Goal: Transaction & Acquisition: Obtain resource

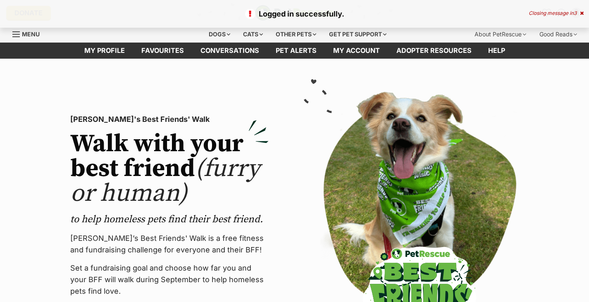
click at [580, 11] on div "Closing message in 3" at bounding box center [556, 13] width 55 height 6
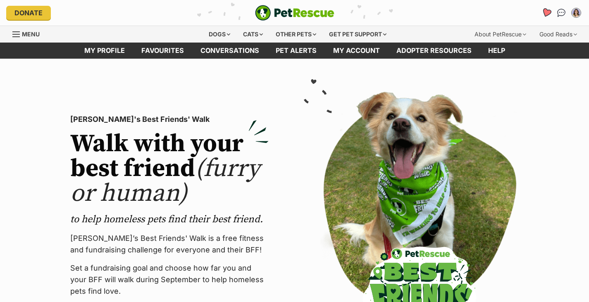
click at [547, 13] on icon "Favourites" at bounding box center [547, 13] width 10 height 10
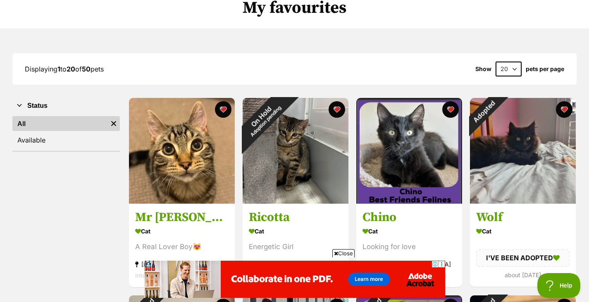
click at [347, 252] on span "Close" at bounding box center [344, 253] width 22 height 8
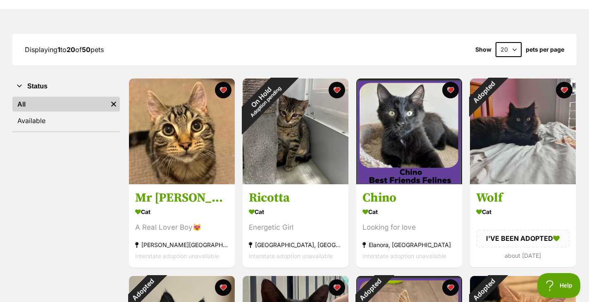
scroll to position [87, 0]
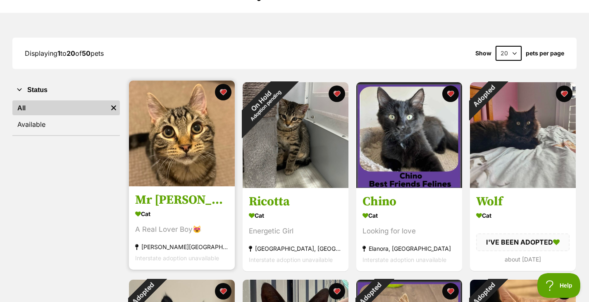
click at [192, 157] on img at bounding box center [182, 134] width 106 height 106
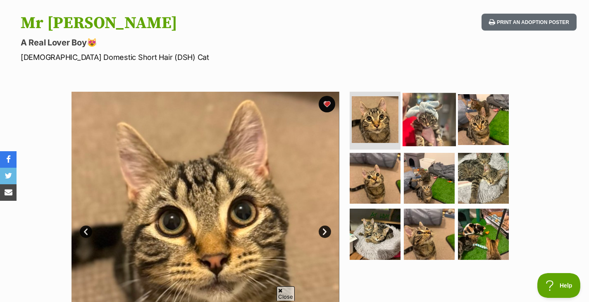
click at [423, 113] on img at bounding box center [429, 119] width 53 height 53
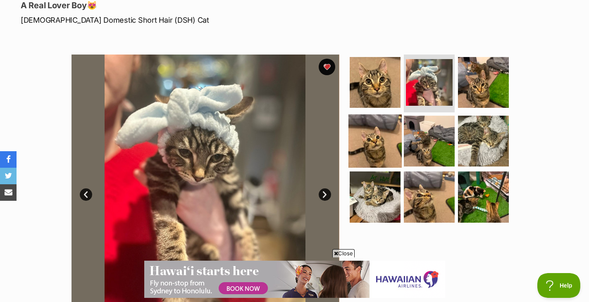
click at [362, 139] on img at bounding box center [375, 140] width 53 height 53
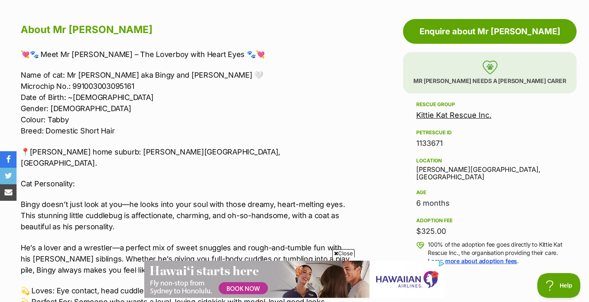
scroll to position [446, 0]
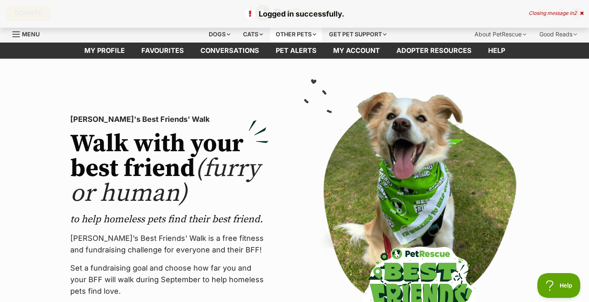
click at [307, 35] on div "Other pets" at bounding box center [296, 34] width 52 height 17
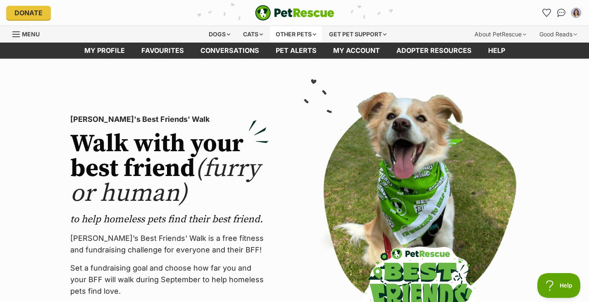
click at [314, 34] on div "Other pets" at bounding box center [296, 34] width 52 height 17
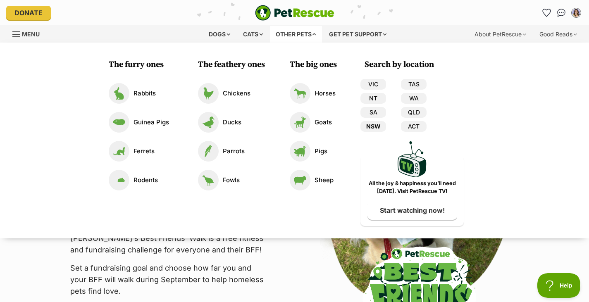
click at [371, 132] on link "NSW" at bounding box center [374, 126] width 26 height 11
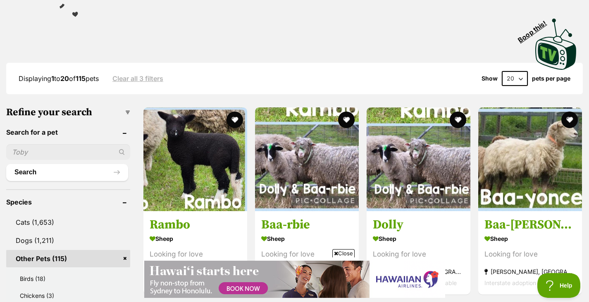
click at [344, 256] on span "Close" at bounding box center [344, 253] width 22 height 8
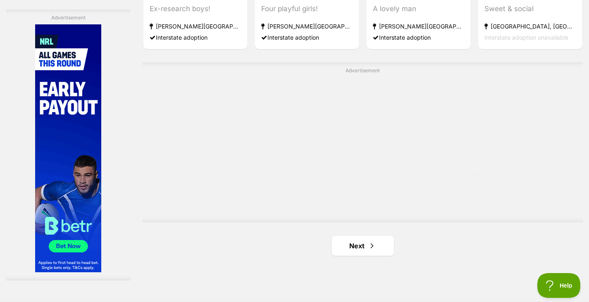
scroll to position [1482, 0]
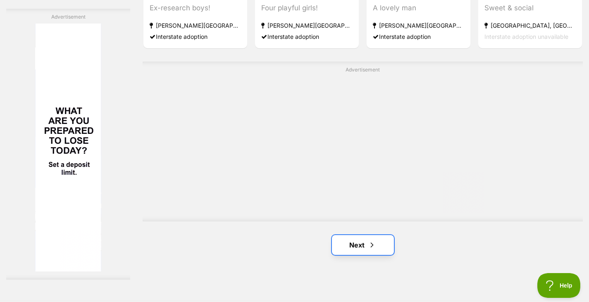
click at [361, 244] on link "Next" at bounding box center [363, 245] width 62 height 20
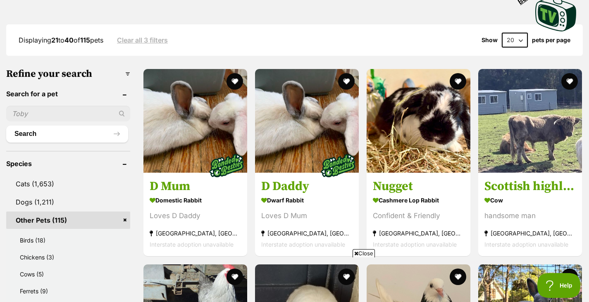
scroll to position [203, 0]
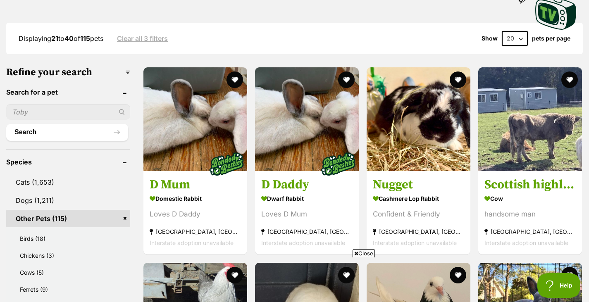
click at [370, 254] on span "Close" at bounding box center [364, 253] width 22 height 8
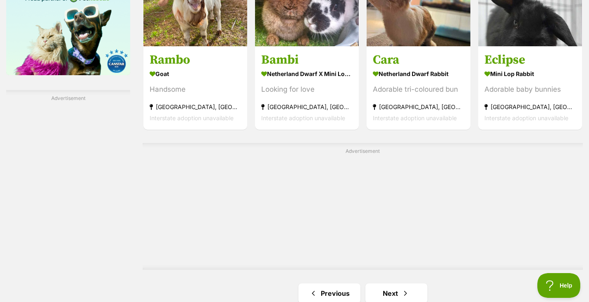
scroll to position [1402, 0]
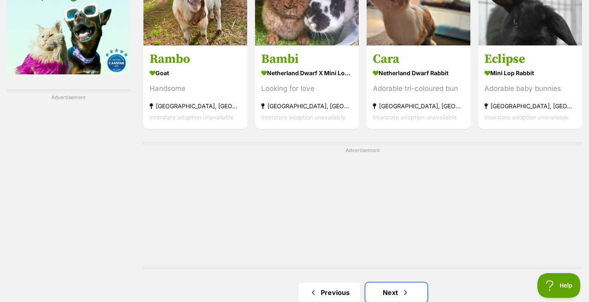
click at [405, 287] on link "Next" at bounding box center [397, 293] width 62 height 20
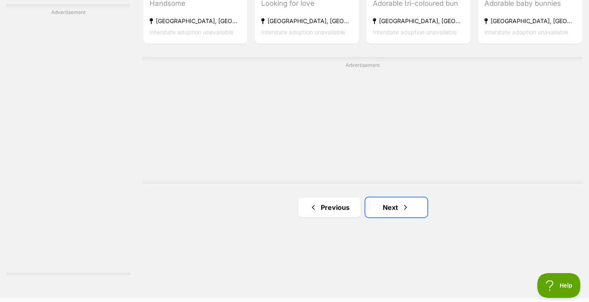
scroll to position [1487, 0]
click at [387, 208] on link "Next" at bounding box center [397, 207] width 62 height 20
